Goal: Navigation & Orientation: Understand site structure

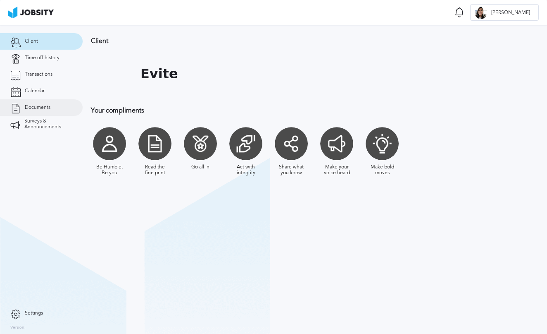
click at [36, 105] on span "Documents" at bounding box center [38, 108] width 26 height 6
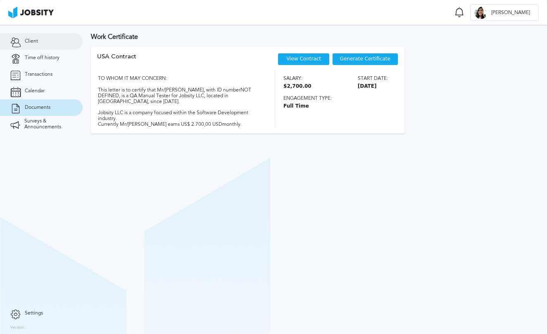
click at [40, 44] on link "Client" at bounding box center [41, 41] width 83 height 17
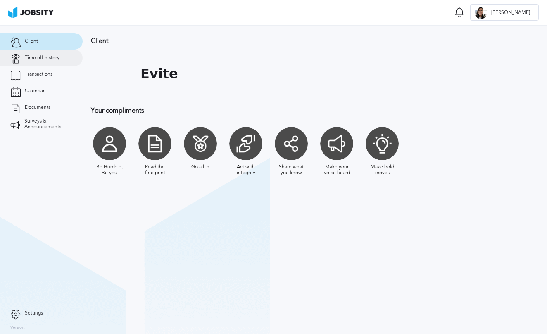
click at [40, 58] on span "Time off history" at bounding box center [42, 58] width 35 height 6
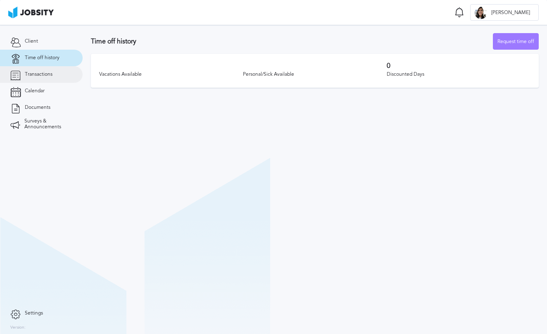
click at [36, 70] on link "Transactions" at bounding box center [41, 74] width 83 height 17
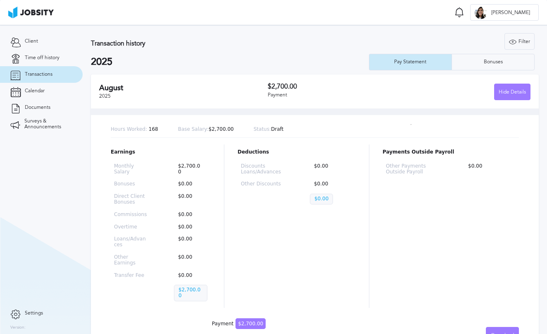
scroll to position [9, 0]
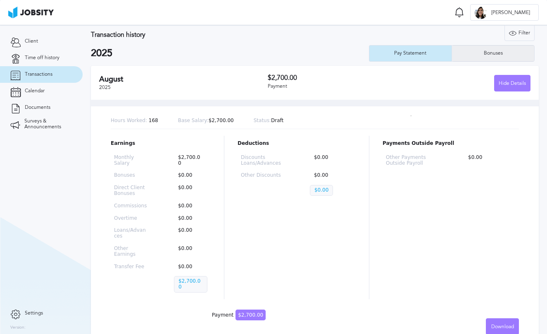
click at [482, 53] on div "Bonuses" at bounding box center [493, 53] width 27 height 6
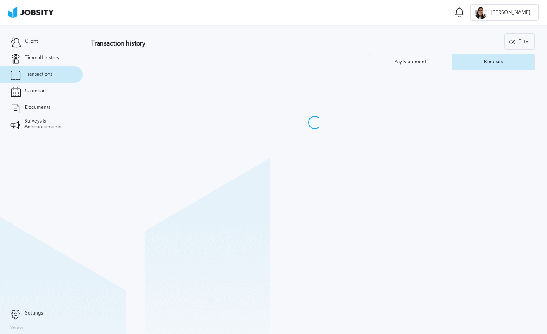
scroll to position [0, 0]
click at [415, 69] on div "Pay Statement" at bounding box center [411, 62] width 83 height 17
